Goal: Task Accomplishment & Management: Use online tool/utility

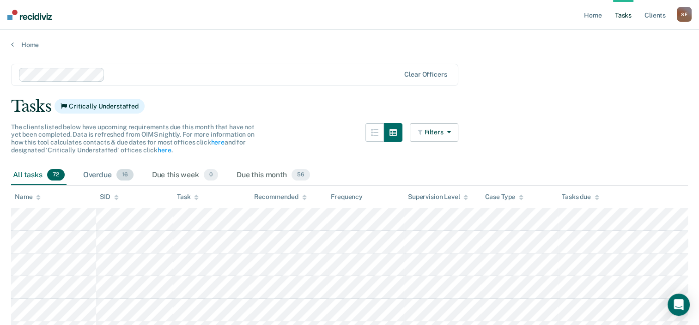
click at [105, 176] on div "Overdue 16" at bounding box center [108, 176] width 54 height 20
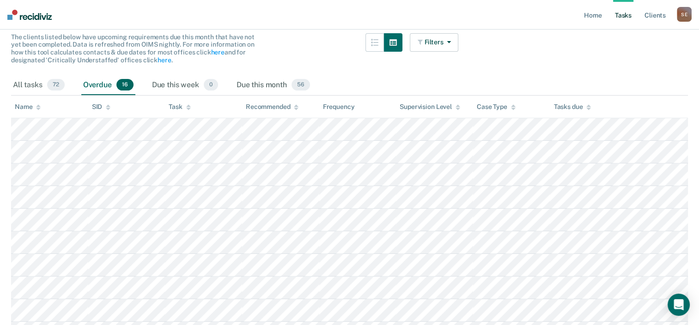
scroll to position [139, 0]
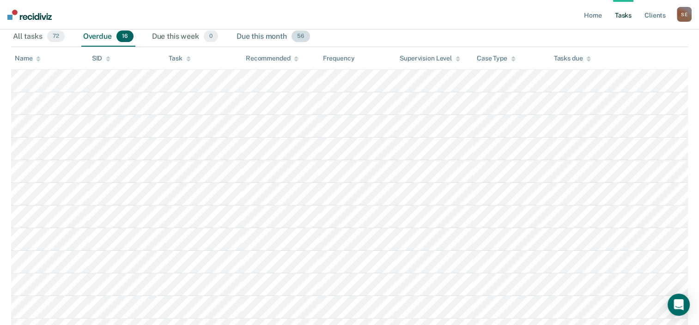
click at [264, 37] on div "Due this month 56" at bounding box center [273, 37] width 77 height 20
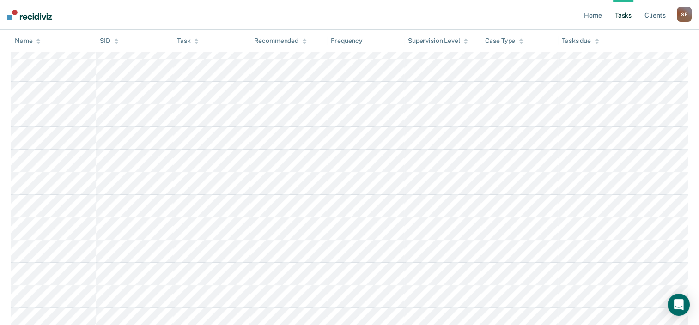
scroll to position [0, 0]
